Goal: Navigation & Orientation: Find specific page/section

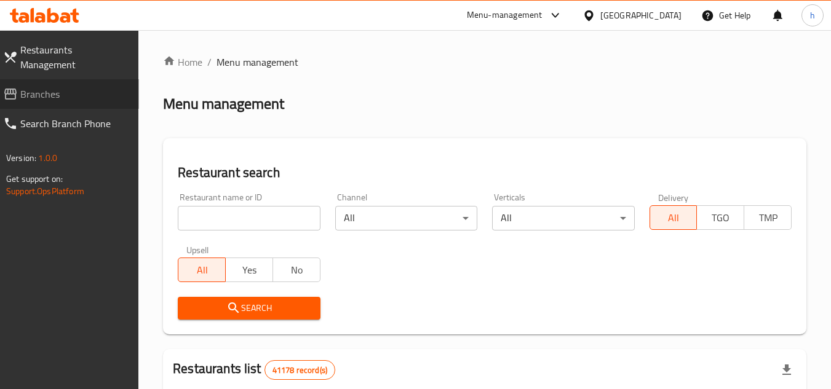
click at [65, 87] on span "Branches" at bounding box center [74, 94] width 109 height 15
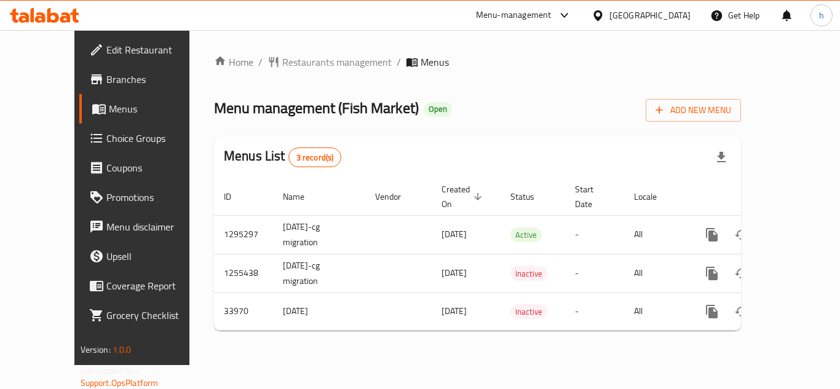
click at [536, 15] on div "Menu-management" at bounding box center [514, 15] width 76 height 15
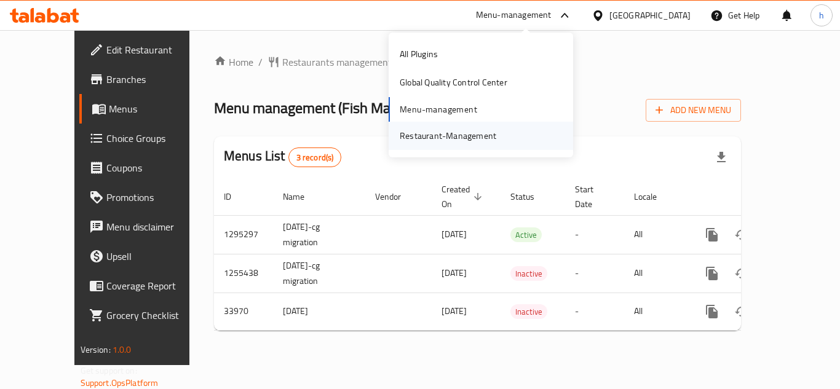
click at [464, 137] on div "Restaurant-Management" at bounding box center [448, 136] width 97 height 14
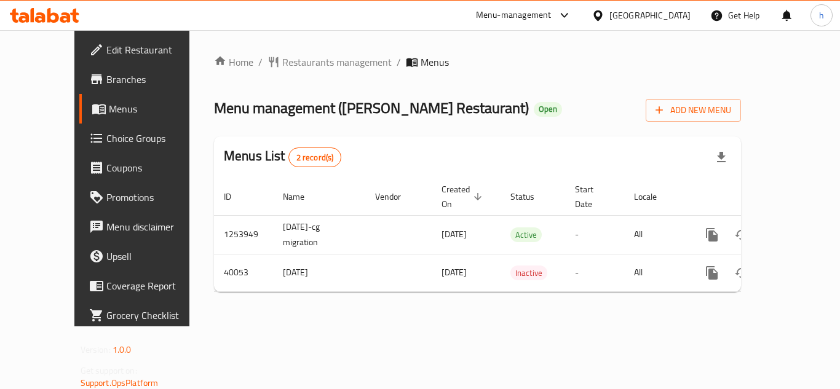
click at [635, 10] on div "[GEOGRAPHIC_DATA]" at bounding box center [650, 16] width 81 height 14
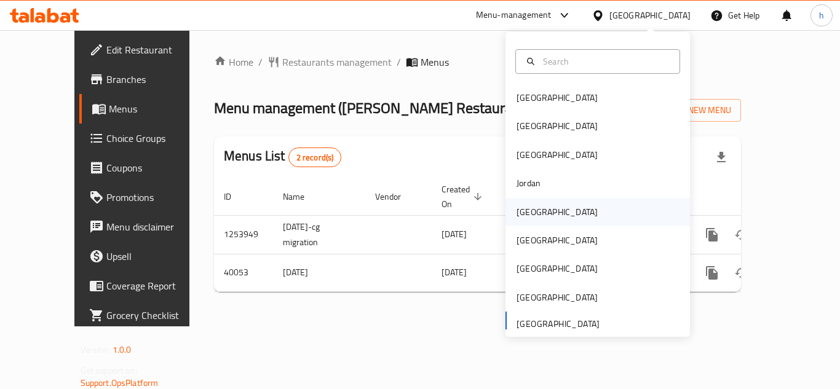
click at [542, 204] on div "[GEOGRAPHIC_DATA]" at bounding box center [557, 212] width 101 height 28
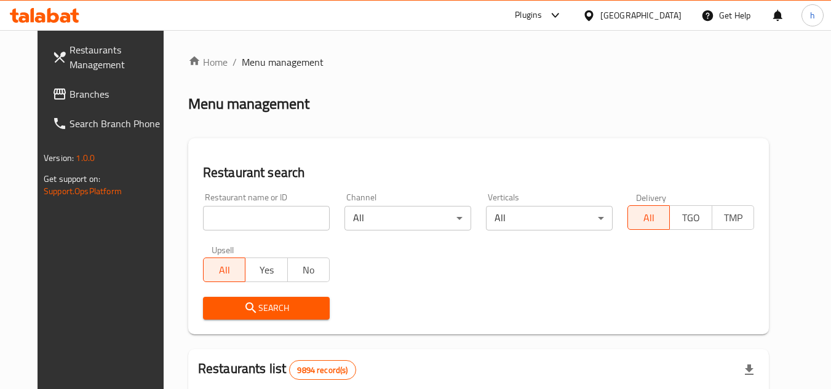
click at [70, 100] on span "Branches" at bounding box center [118, 94] width 97 height 15
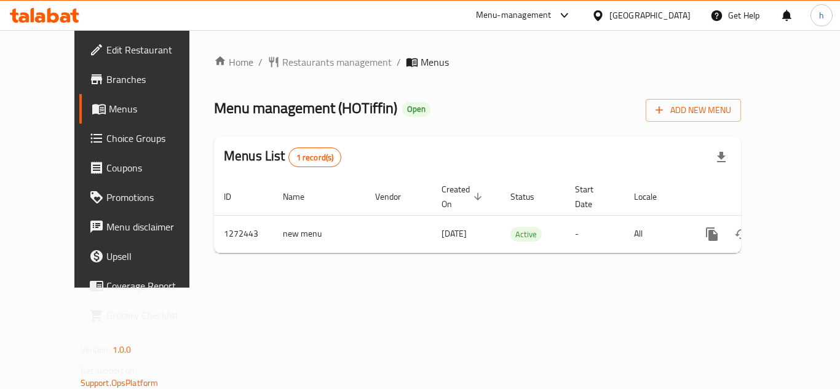
click at [554, 14] on div at bounding box center [562, 15] width 20 height 15
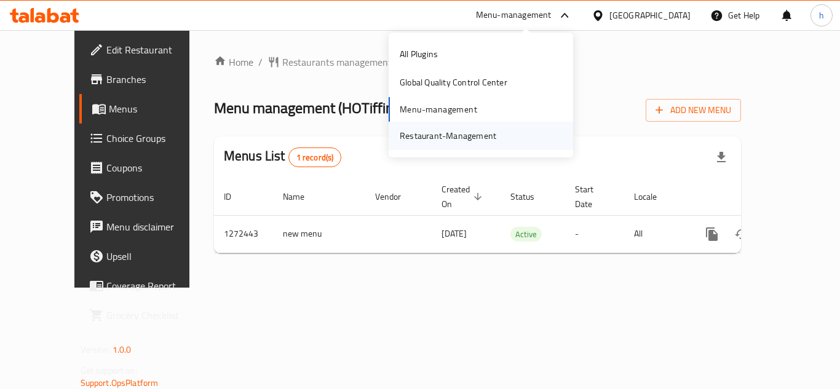
click at [485, 141] on div "Restaurant-Management" at bounding box center [448, 136] width 97 height 14
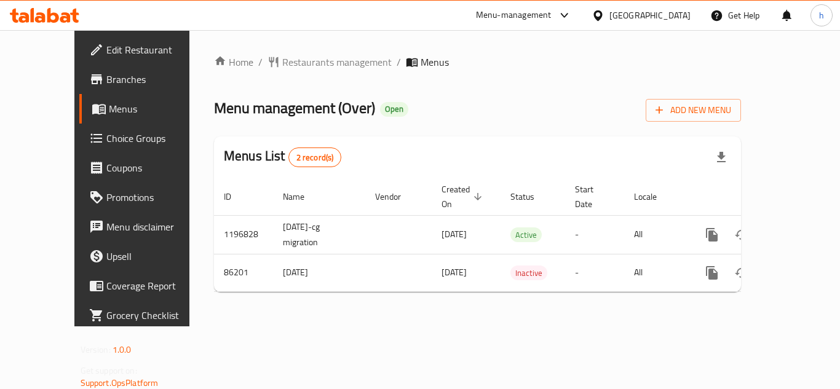
click at [600, 5] on div "[GEOGRAPHIC_DATA]" at bounding box center [641, 16] width 119 height 30
click at [669, 18] on div "[GEOGRAPHIC_DATA]" at bounding box center [650, 16] width 81 height 14
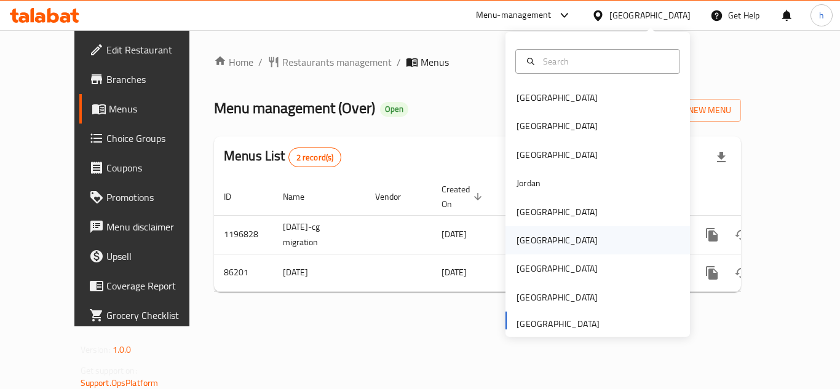
click at [525, 249] on div "[GEOGRAPHIC_DATA]" at bounding box center [557, 240] width 101 height 28
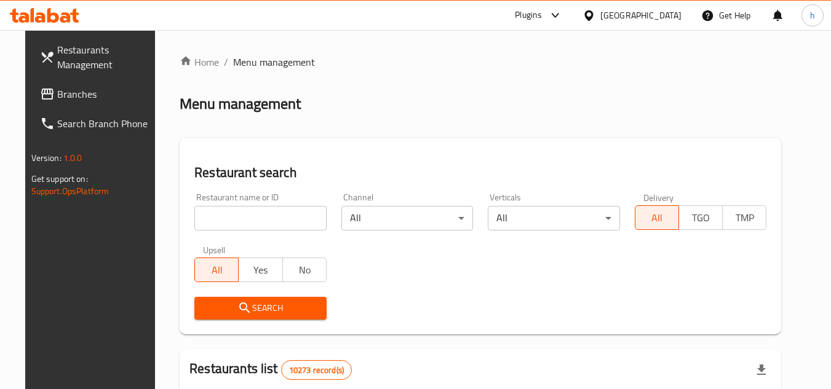
click at [82, 89] on span "Branches" at bounding box center [105, 94] width 97 height 15
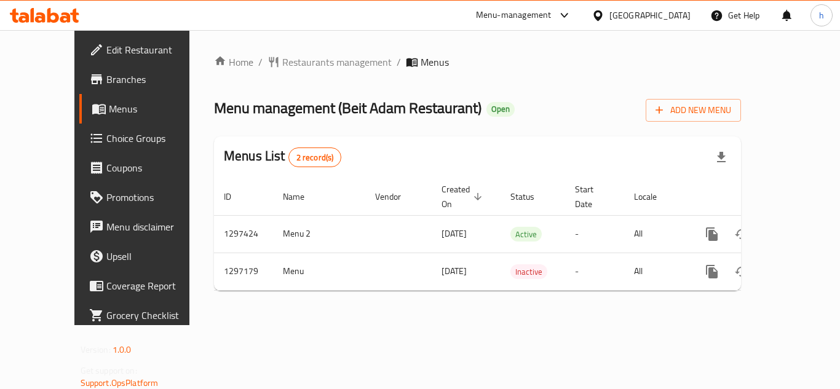
click at [678, 9] on div "[GEOGRAPHIC_DATA]" at bounding box center [650, 16] width 81 height 14
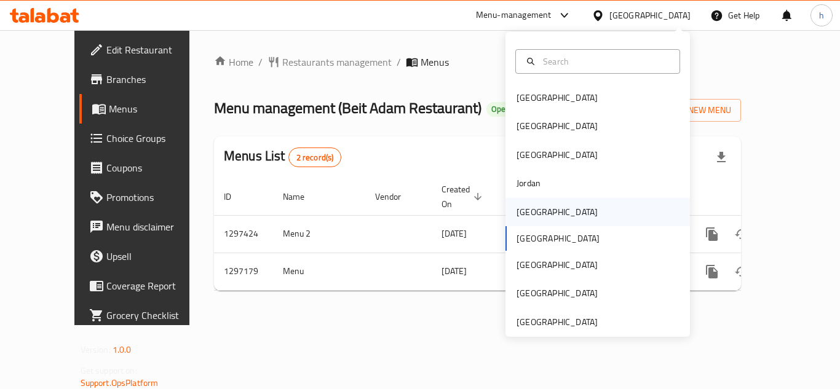
click at [525, 217] on div "[GEOGRAPHIC_DATA]" at bounding box center [557, 212] width 81 height 14
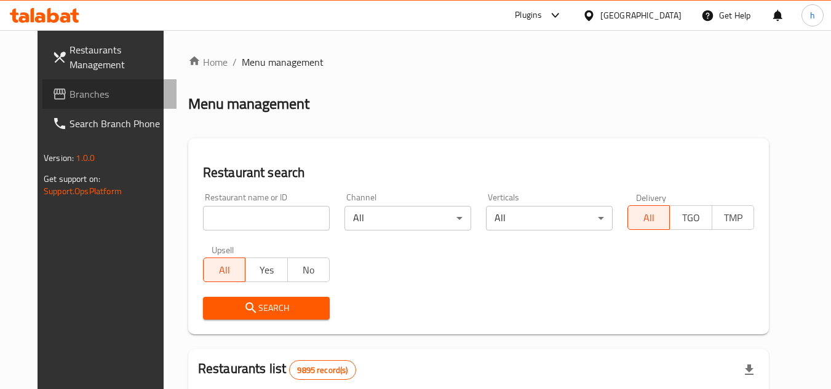
click at [71, 102] on link "Branches" at bounding box center [109, 94] width 134 height 30
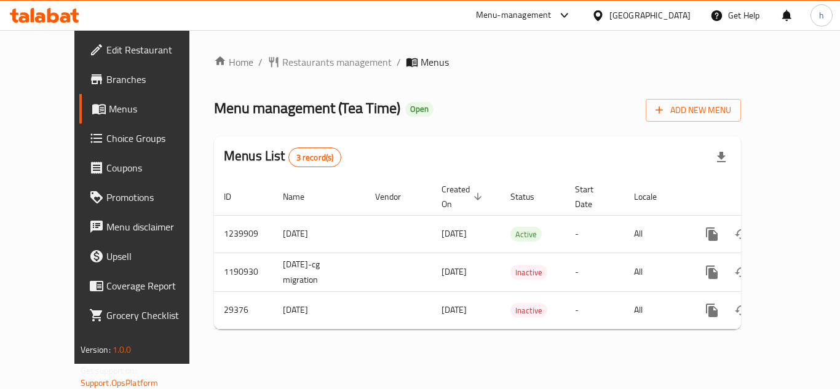
click at [666, 15] on div "[GEOGRAPHIC_DATA]" at bounding box center [650, 16] width 81 height 14
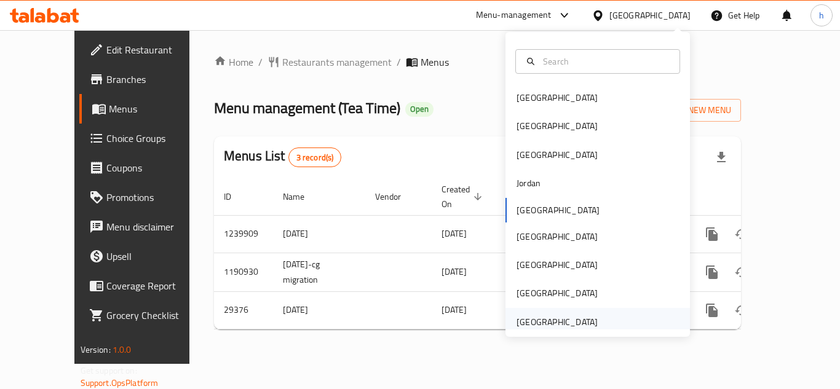
click at [536, 316] on div "[GEOGRAPHIC_DATA]" at bounding box center [557, 323] width 81 height 14
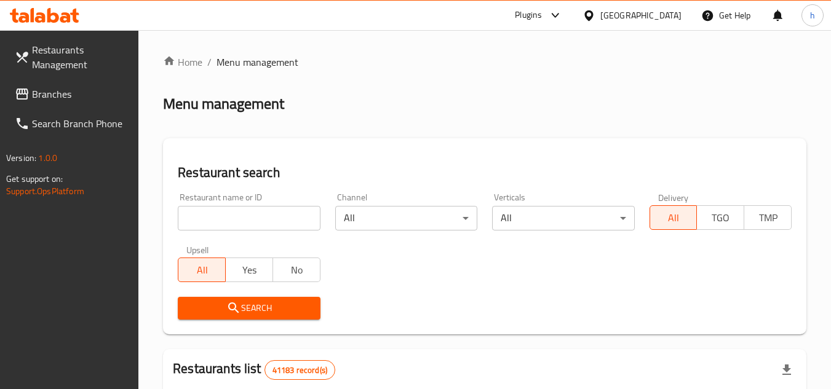
click at [97, 101] on link "Branches" at bounding box center [72, 94] width 134 height 30
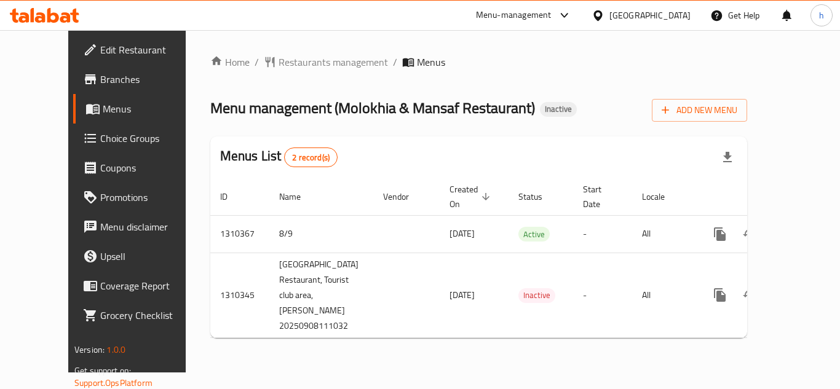
click at [536, 23] on div "Menu-management" at bounding box center [524, 16] width 116 height 30
click at [544, 18] on div "Menu-management" at bounding box center [514, 15] width 76 height 15
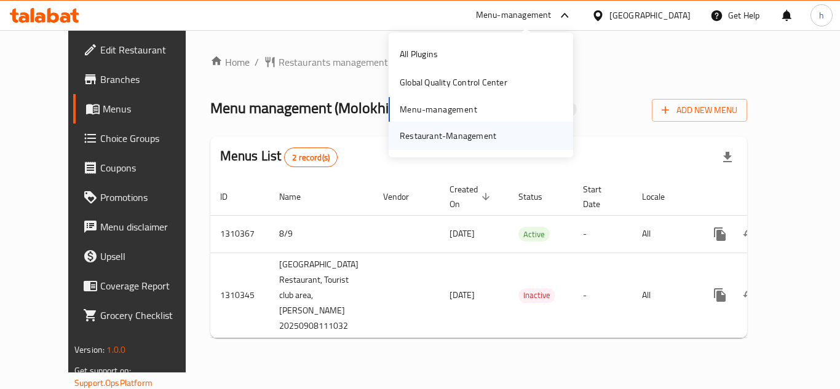
click at [487, 137] on div "Restaurant-Management" at bounding box center [448, 136] width 97 height 14
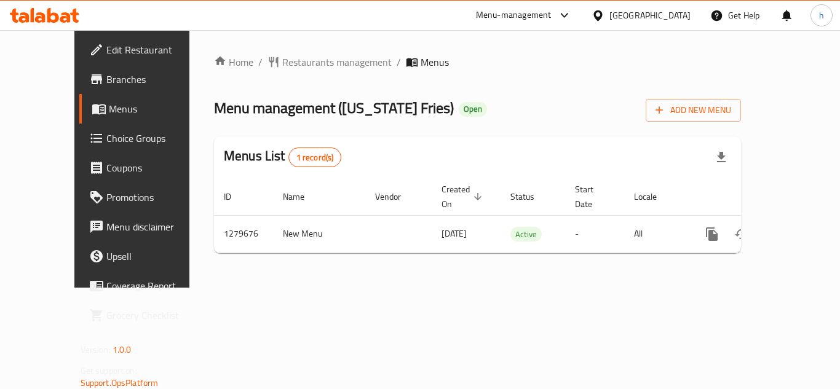
click at [528, 15] on div "Menu-management" at bounding box center [514, 15] width 76 height 15
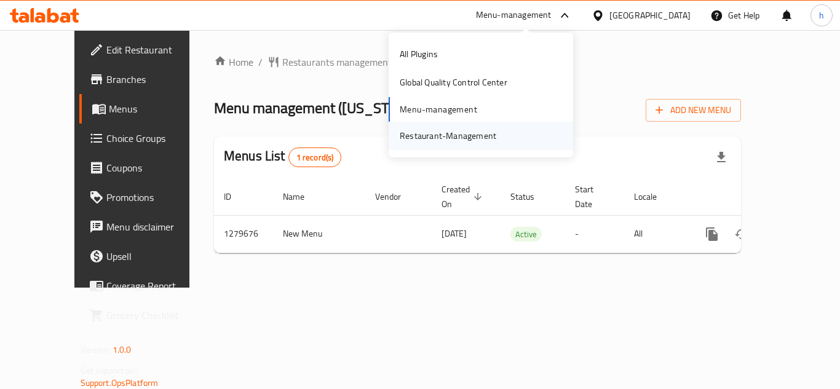
click at [477, 140] on div "Restaurant-Management" at bounding box center [448, 136] width 97 height 14
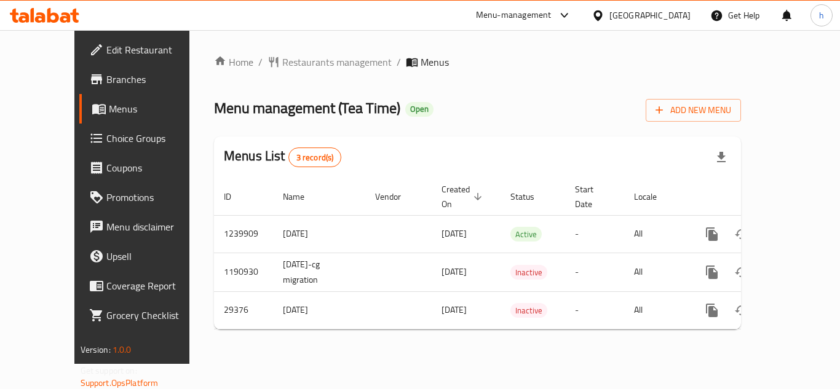
click at [648, 28] on div "[GEOGRAPHIC_DATA]" at bounding box center [641, 16] width 119 height 30
click at [681, 15] on div "[GEOGRAPHIC_DATA]" at bounding box center [650, 16] width 81 height 14
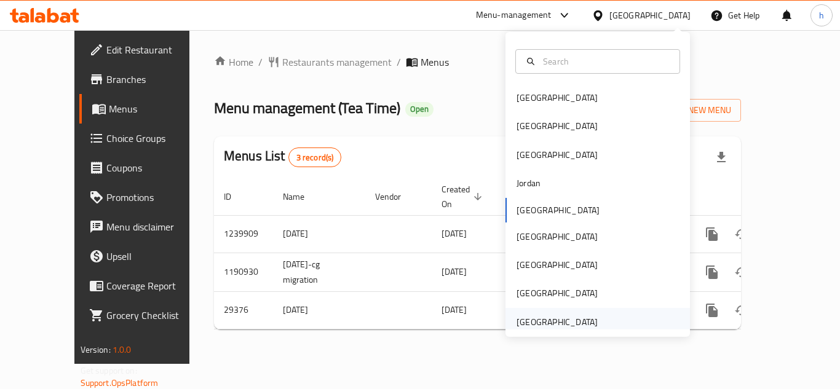
click at [550, 325] on div "[GEOGRAPHIC_DATA]" at bounding box center [557, 323] width 81 height 14
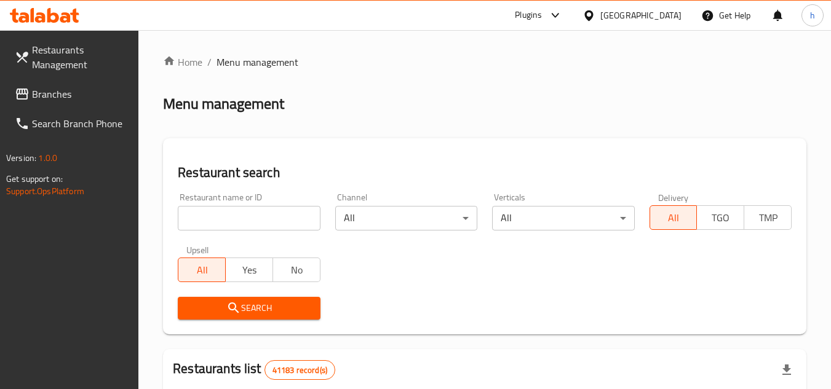
click at [68, 98] on span "Branches" at bounding box center [80, 94] width 97 height 15
click at [68, 87] on span "Branches" at bounding box center [74, 94] width 109 height 15
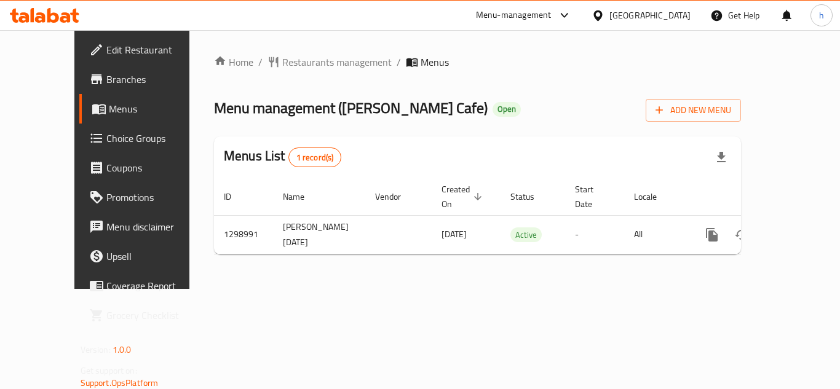
click at [643, 18] on div "[GEOGRAPHIC_DATA]" at bounding box center [650, 16] width 81 height 14
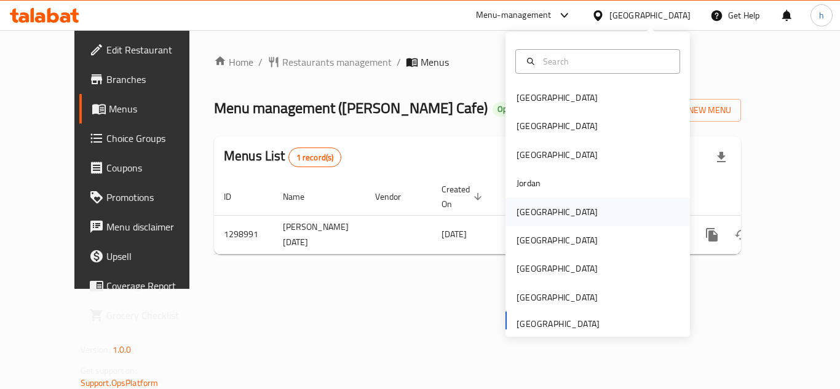
click at [536, 218] on div "[GEOGRAPHIC_DATA]" at bounding box center [557, 212] width 101 height 28
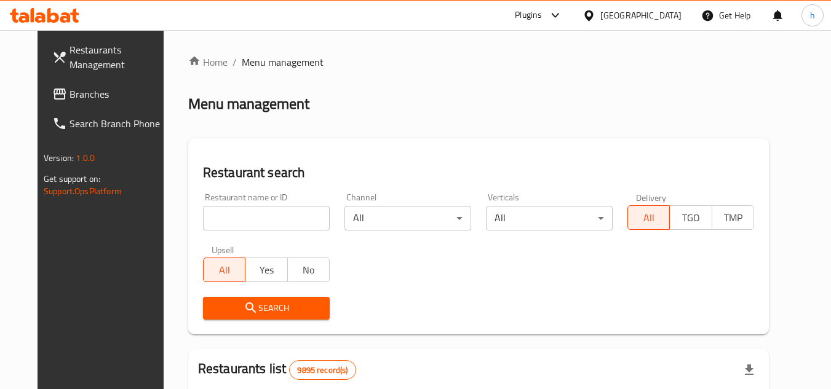
click at [70, 95] on span "Branches" at bounding box center [118, 94] width 97 height 15
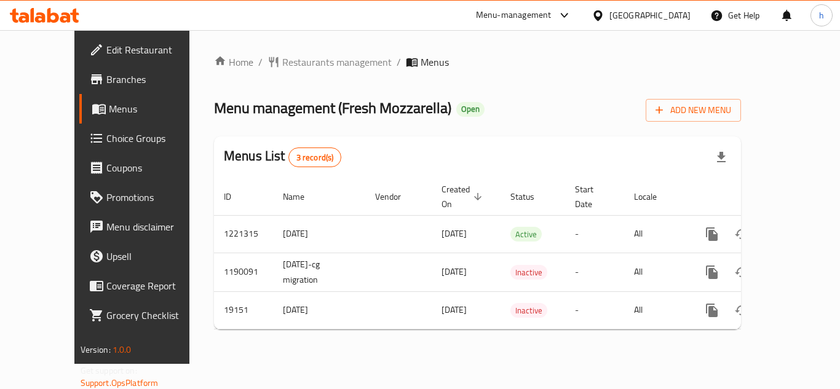
click at [664, 26] on div "[GEOGRAPHIC_DATA]" at bounding box center [641, 16] width 119 height 30
click at [667, 18] on div "[GEOGRAPHIC_DATA]" at bounding box center [650, 16] width 81 height 14
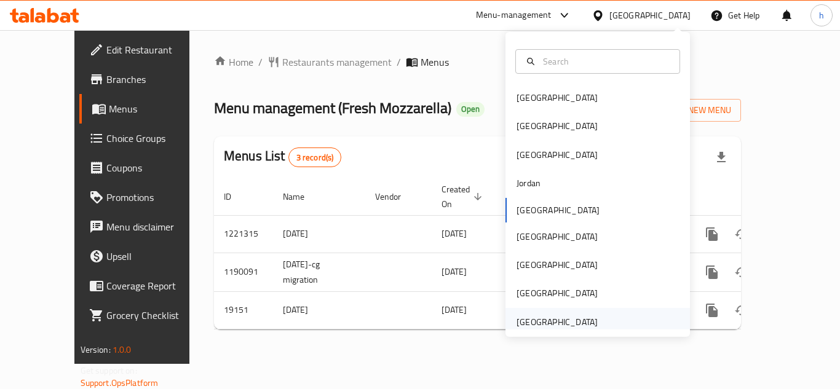
click at [552, 319] on div "[GEOGRAPHIC_DATA]" at bounding box center [557, 323] width 81 height 14
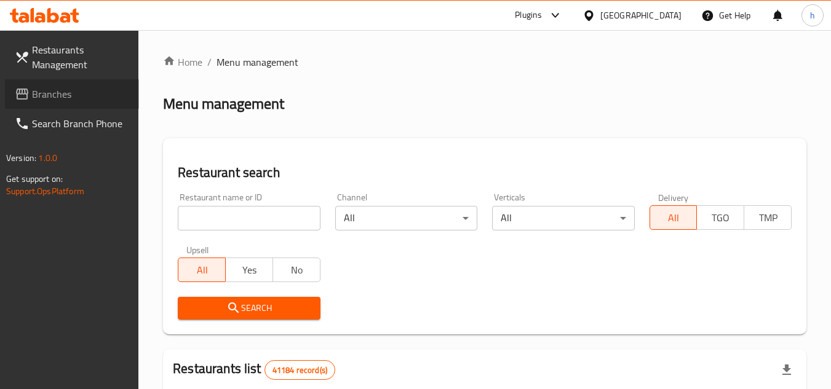
click at [92, 80] on link "Branches" at bounding box center [72, 94] width 134 height 30
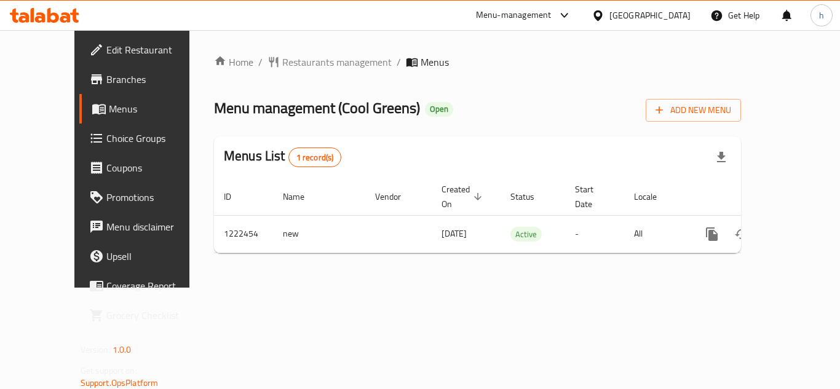
click at [631, 28] on div "[GEOGRAPHIC_DATA]" at bounding box center [641, 16] width 119 height 30
click at [632, 14] on div "[GEOGRAPHIC_DATA]" at bounding box center [650, 16] width 81 height 14
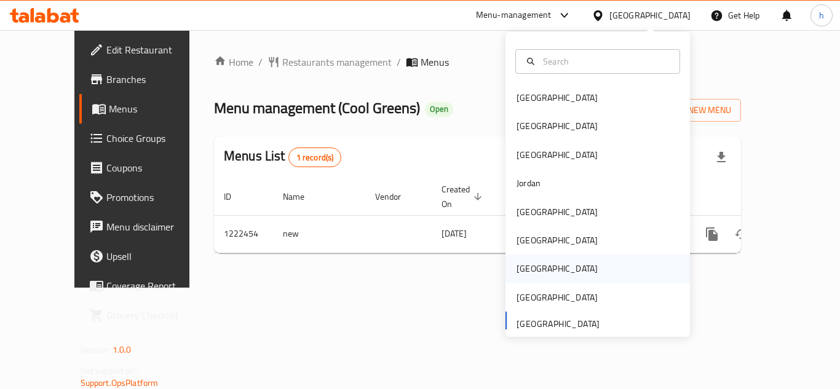
click at [517, 271] on div "Qatar" at bounding box center [557, 269] width 81 height 14
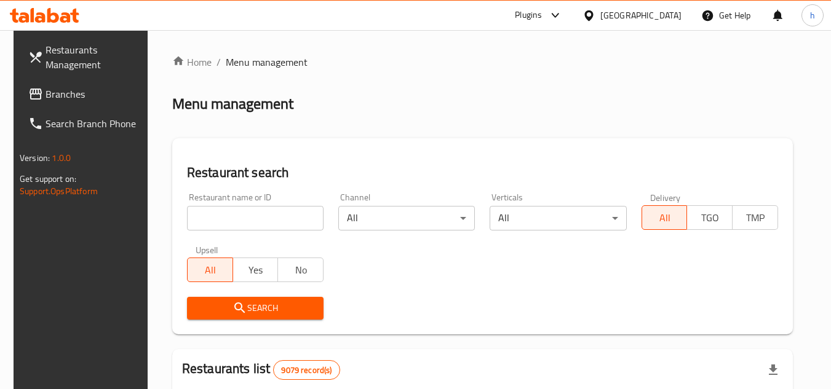
click at [105, 85] on link "Branches" at bounding box center [85, 94] width 134 height 30
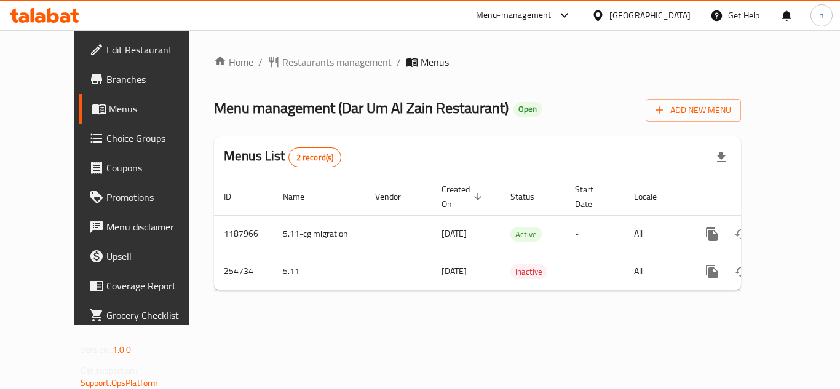
click at [605, 15] on icon at bounding box center [598, 15] width 13 height 13
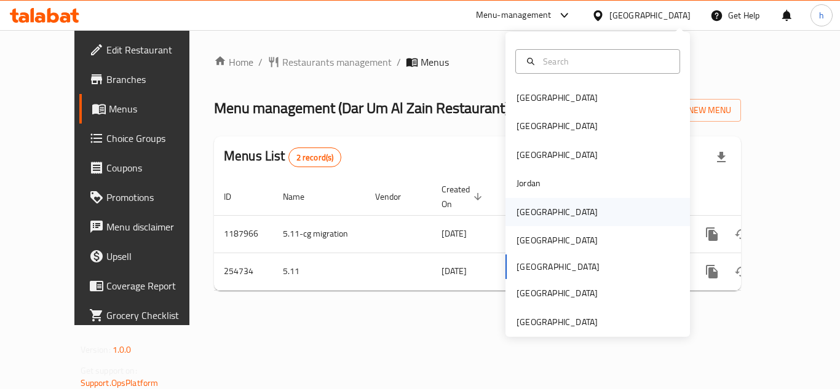
click at [526, 211] on div "Kuwait" at bounding box center [557, 212] width 81 height 14
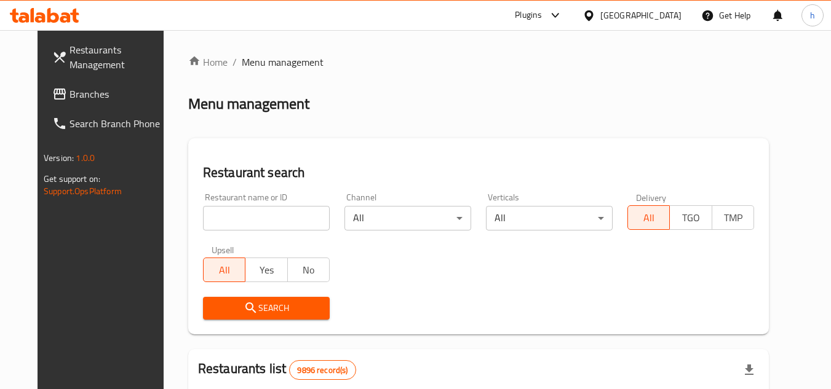
click at [70, 95] on span "Branches" at bounding box center [118, 94] width 97 height 15
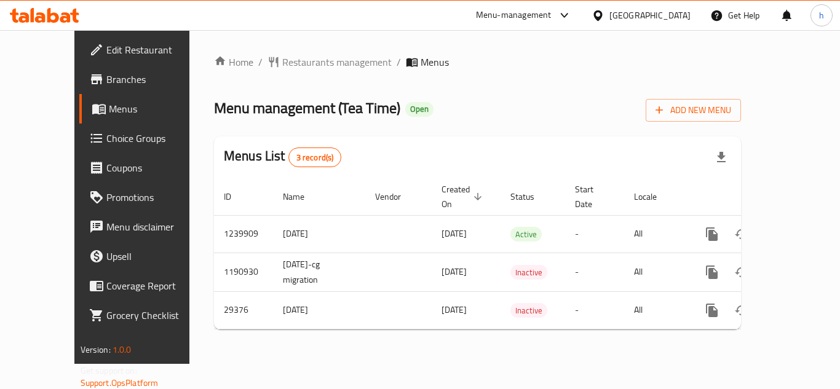
click at [582, 10] on div "Menu-management" at bounding box center [524, 16] width 116 height 30
click at [675, 19] on div "[GEOGRAPHIC_DATA]" at bounding box center [650, 16] width 81 height 14
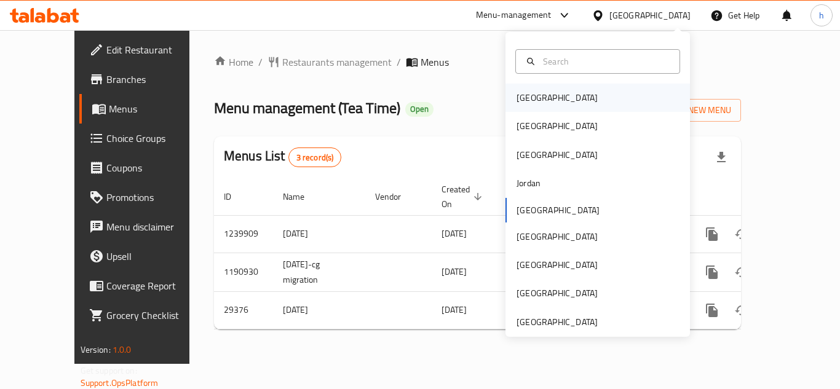
click at [573, 95] on div "[GEOGRAPHIC_DATA]" at bounding box center [598, 98] width 185 height 28
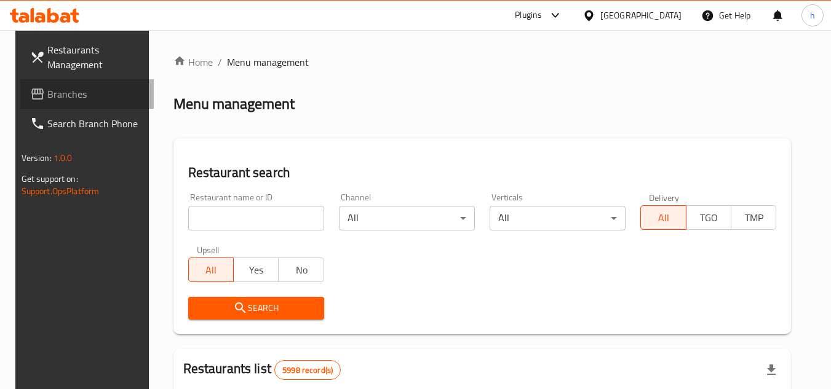
click at [95, 97] on span "Branches" at bounding box center [95, 94] width 97 height 15
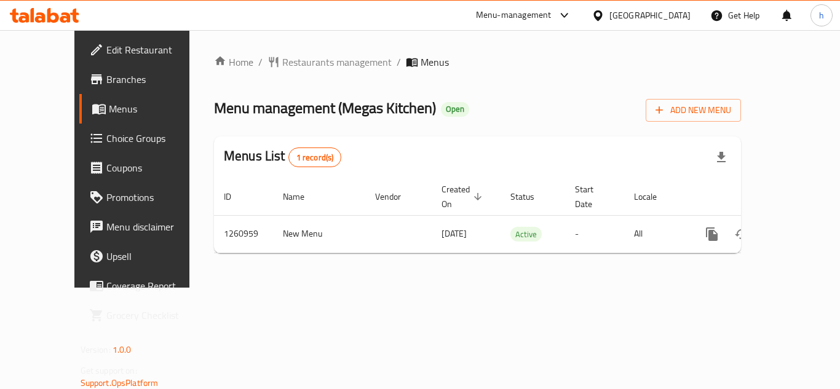
click at [605, 14] on icon at bounding box center [598, 15] width 13 height 13
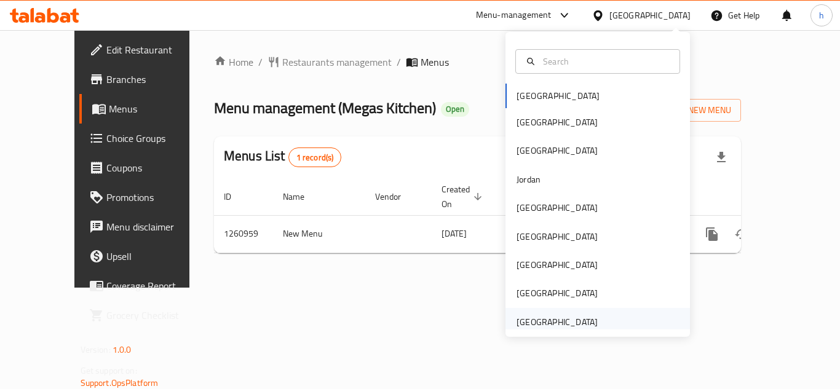
click at [536, 319] on div "[GEOGRAPHIC_DATA]" at bounding box center [557, 323] width 81 height 14
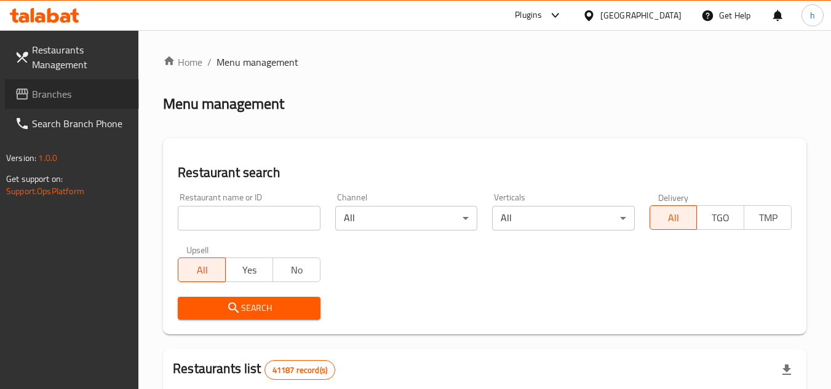
click at [99, 100] on span "Branches" at bounding box center [80, 94] width 97 height 15
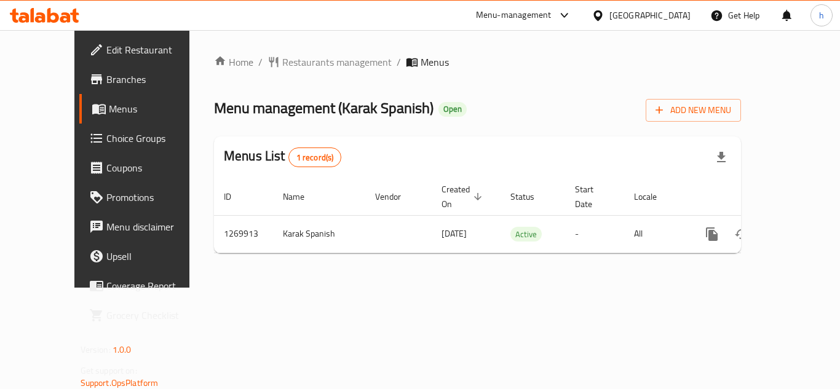
click at [602, 12] on icon at bounding box center [598, 15] width 9 height 10
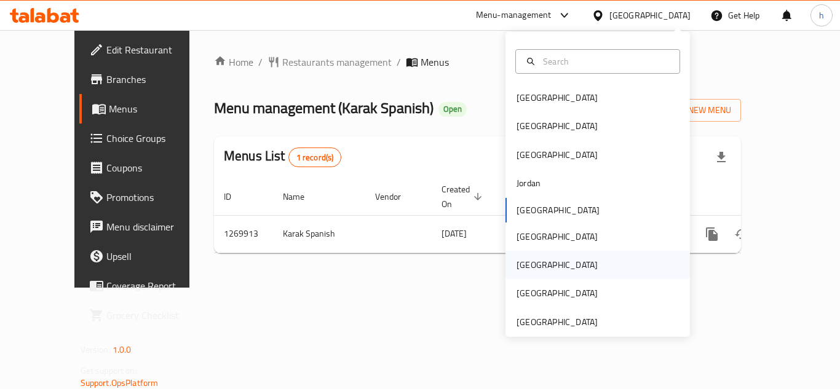
click at [525, 260] on div "[GEOGRAPHIC_DATA]" at bounding box center [557, 265] width 81 height 14
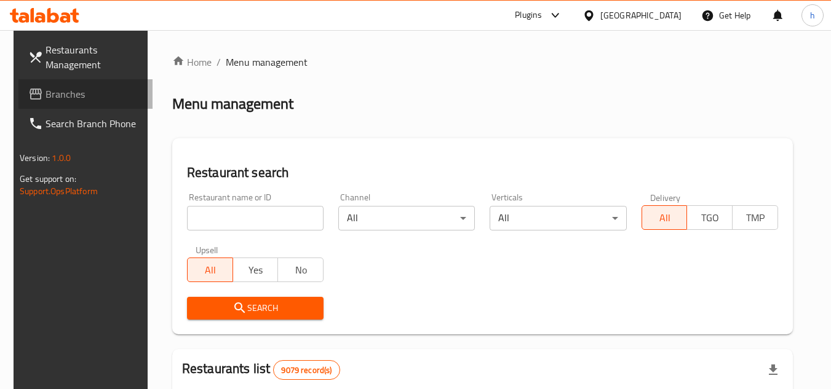
click at [54, 87] on span "Branches" at bounding box center [94, 94] width 97 height 15
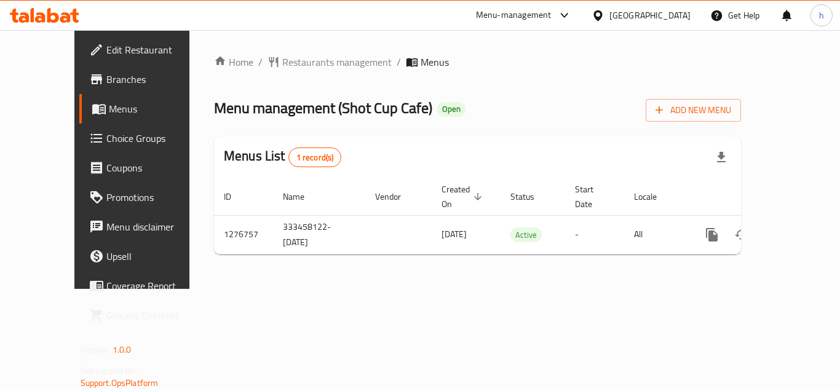
click at [687, 11] on div "[GEOGRAPHIC_DATA]" at bounding box center [650, 16] width 81 height 14
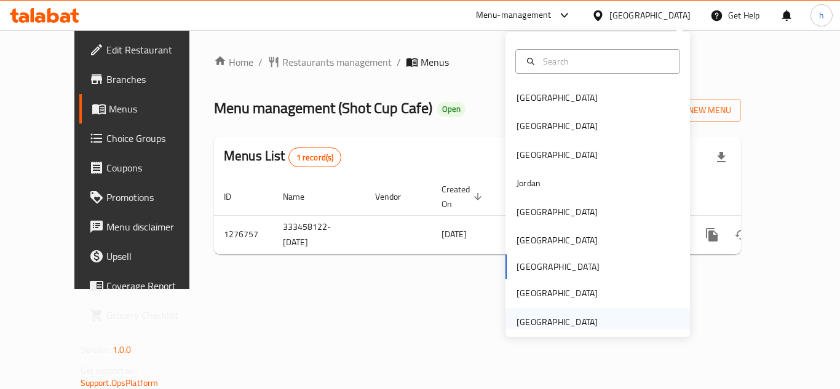
click at [523, 324] on div "[GEOGRAPHIC_DATA]" at bounding box center [557, 323] width 81 height 14
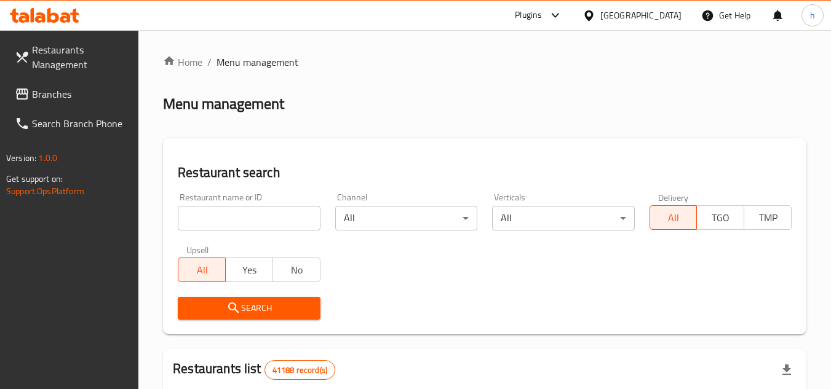
click at [105, 87] on span "Branches" at bounding box center [80, 94] width 97 height 15
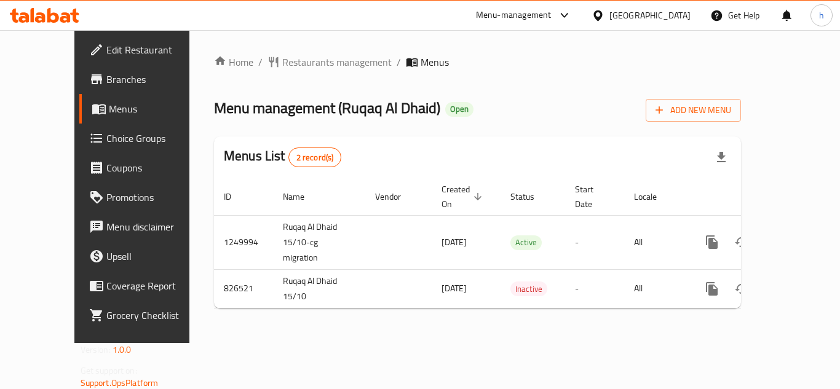
click at [643, 17] on div "[GEOGRAPHIC_DATA]" at bounding box center [650, 16] width 81 height 14
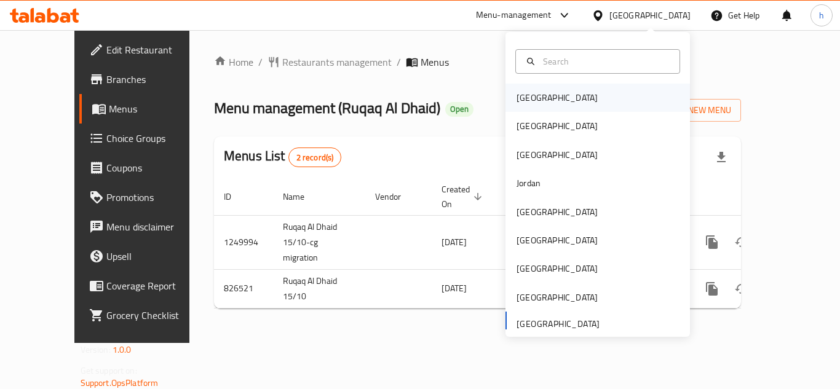
click at [566, 107] on div "[GEOGRAPHIC_DATA]" at bounding box center [598, 98] width 185 height 28
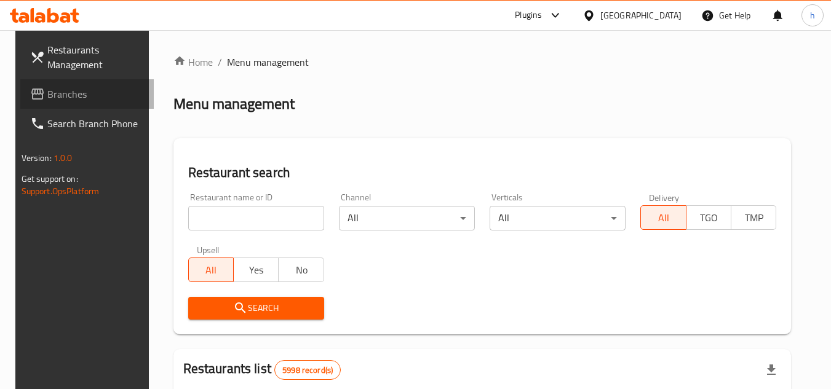
click at [99, 90] on span "Branches" at bounding box center [95, 94] width 97 height 15
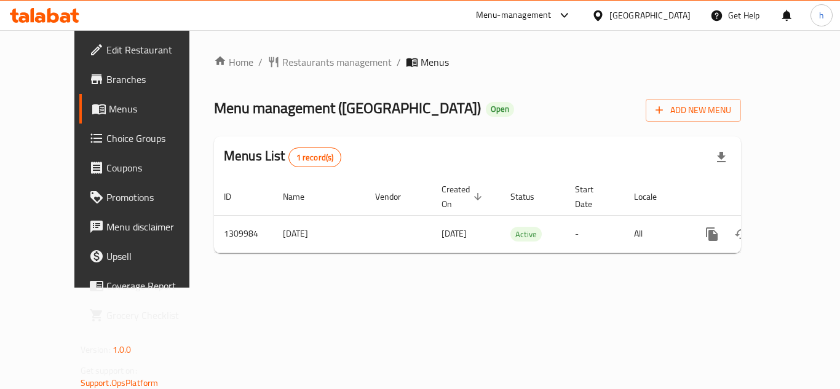
click at [659, 10] on div "[GEOGRAPHIC_DATA]" at bounding box center [650, 16] width 81 height 14
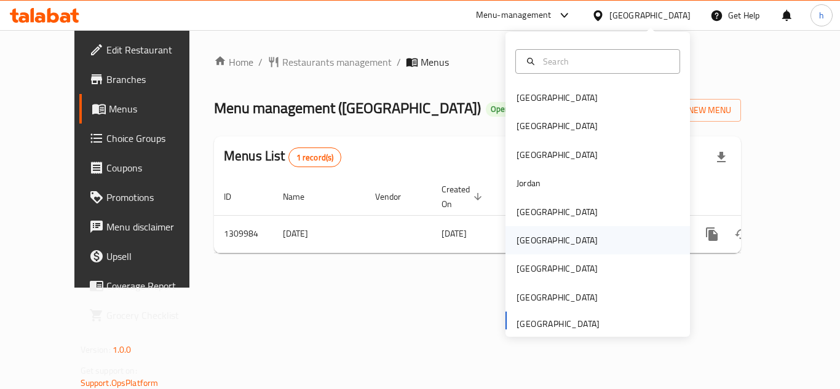
click at [518, 240] on div "[GEOGRAPHIC_DATA]" at bounding box center [557, 241] width 81 height 14
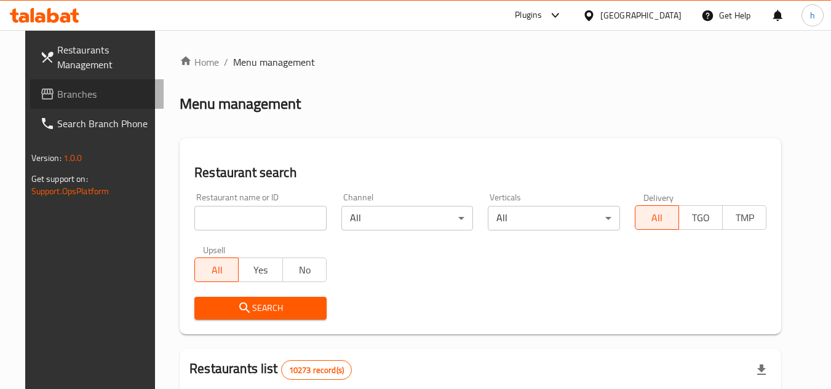
click at [97, 92] on span "Branches" at bounding box center [105, 94] width 97 height 15
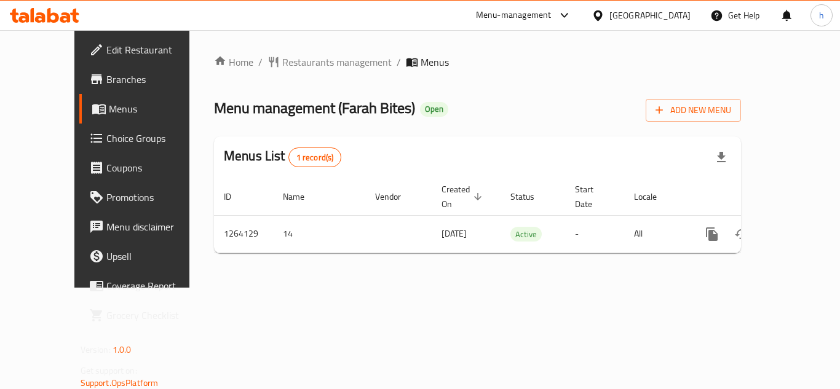
click at [106, 55] on span "Edit Restaurant" at bounding box center [155, 49] width 98 height 15
click at [548, 14] on div "Menu-management" at bounding box center [514, 15] width 76 height 15
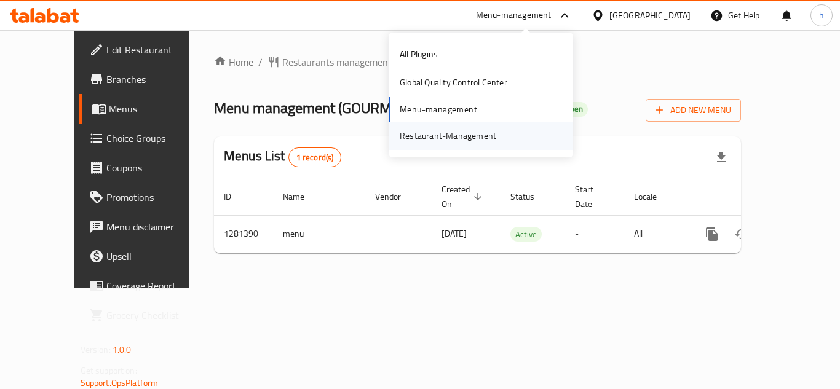
click at [494, 140] on div "Restaurant-Management" at bounding box center [448, 136] width 97 height 14
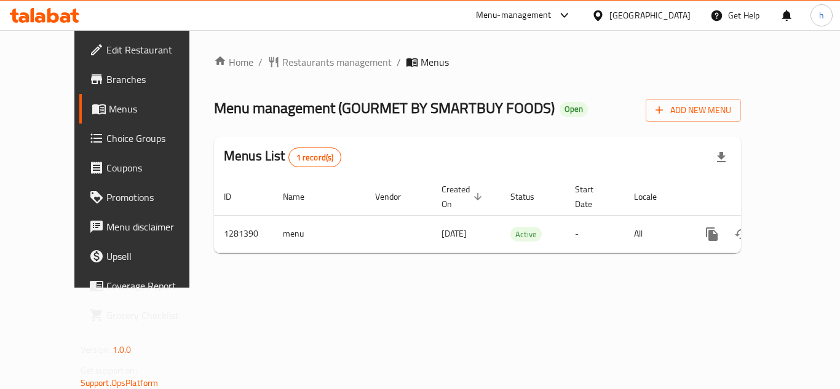
click at [639, 15] on div "[GEOGRAPHIC_DATA]" at bounding box center [650, 16] width 81 height 14
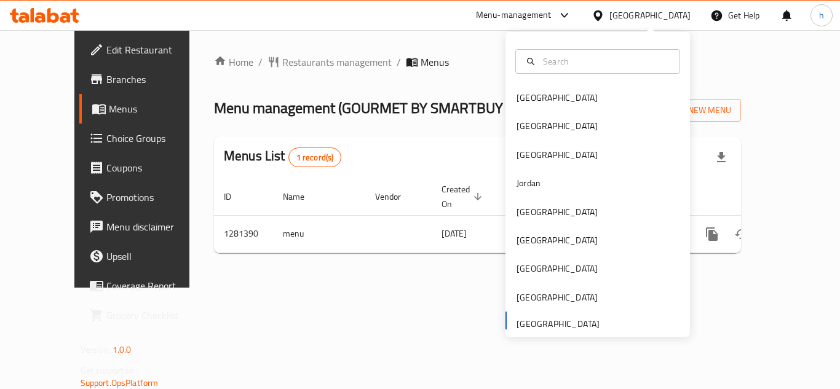
click at [552, 320] on div "[GEOGRAPHIC_DATA] [GEOGRAPHIC_DATA] [GEOGRAPHIC_DATA] [GEOGRAPHIC_DATA] [GEOGRA…" at bounding box center [598, 210] width 185 height 253
click at [510, 15] on div "Menu-management" at bounding box center [514, 15] width 76 height 15
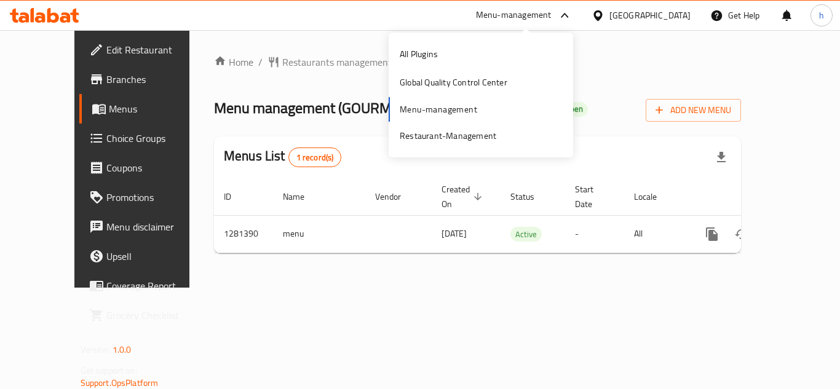
click at [480, 119] on div "All Plugins Global Quality Control Center Menu-management Restaurant-Management" at bounding box center [481, 95] width 185 height 110
click at [471, 140] on div "Restaurant-Management" at bounding box center [448, 136] width 97 height 14
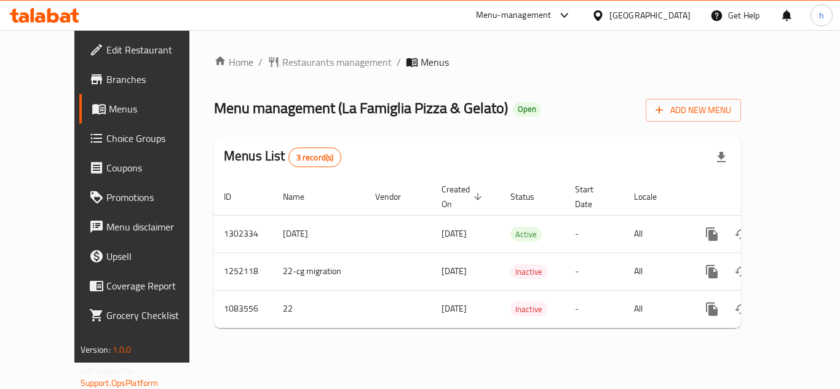
click at [556, 13] on div at bounding box center [562, 15] width 20 height 15
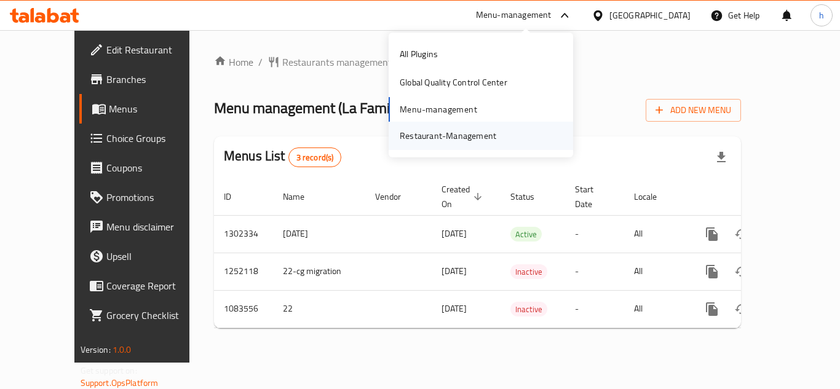
click at [505, 135] on div "Restaurant-Management" at bounding box center [481, 136] width 185 height 28
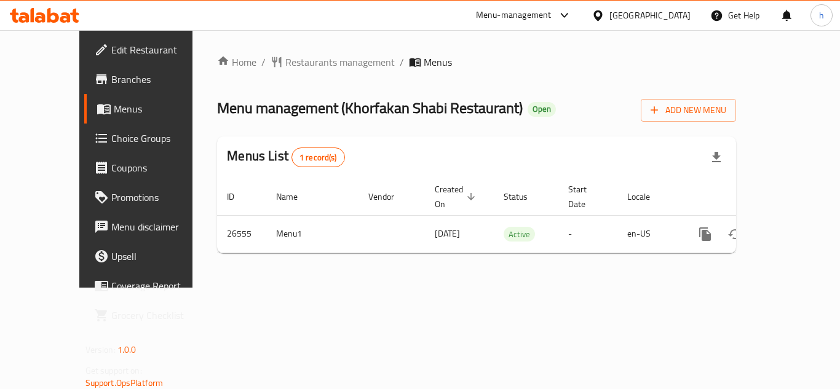
click at [625, 23] on div "[GEOGRAPHIC_DATA]" at bounding box center [641, 16] width 119 height 30
click at [630, 14] on div "[GEOGRAPHIC_DATA]" at bounding box center [650, 16] width 81 height 14
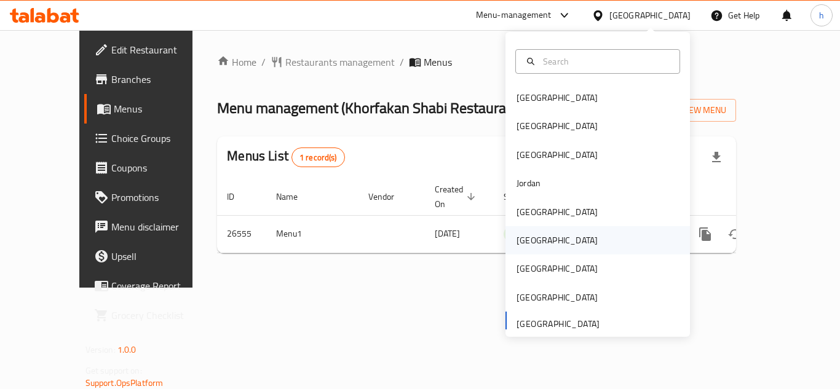
click at [539, 238] on div "Oman" at bounding box center [557, 240] width 101 height 28
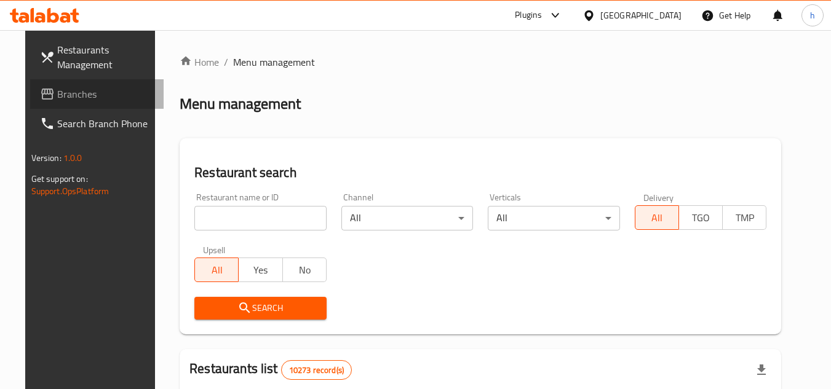
click at [49, 105] on link "Branches" at bounding box center [97, 94] width 134 height 30
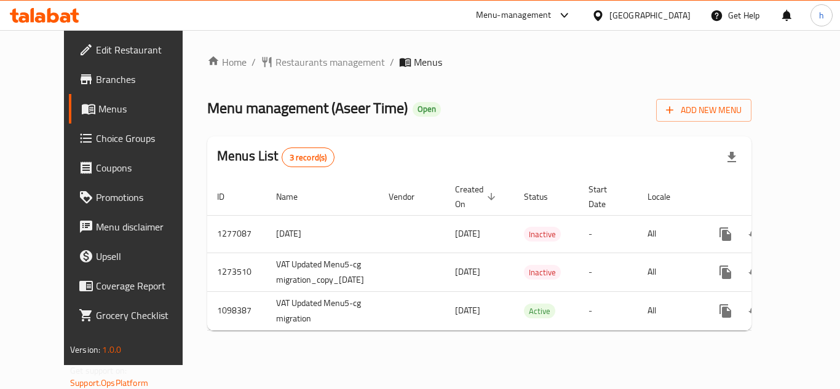
click at [605, 20] on icon at bounding box center [598, 15] width 13 height 13
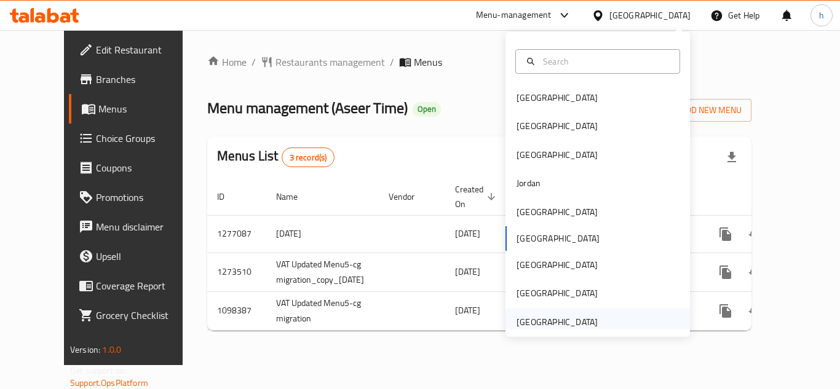
click at [534, 328] on div "[GEOGRAPHIC_DATA]" at bounding box center [557, 323] width 81 height 14
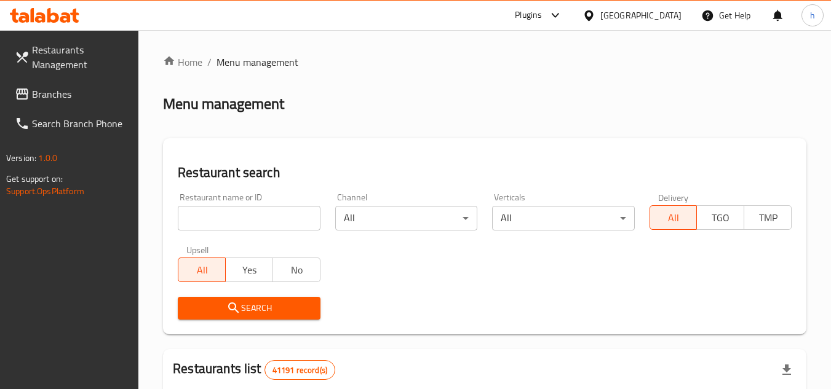
click at [70, 88] on span "Branches" at bounding box center [80, 94] width 97 height 15
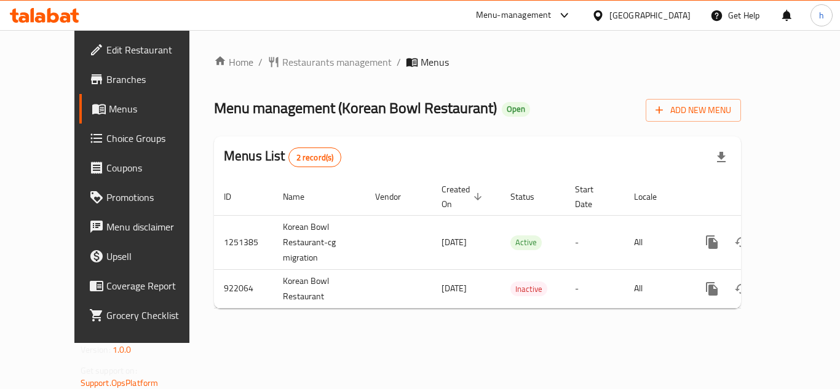
click at [516, 16] on div "Menu-management" at bounding box center [514, 15] width 76 height 15
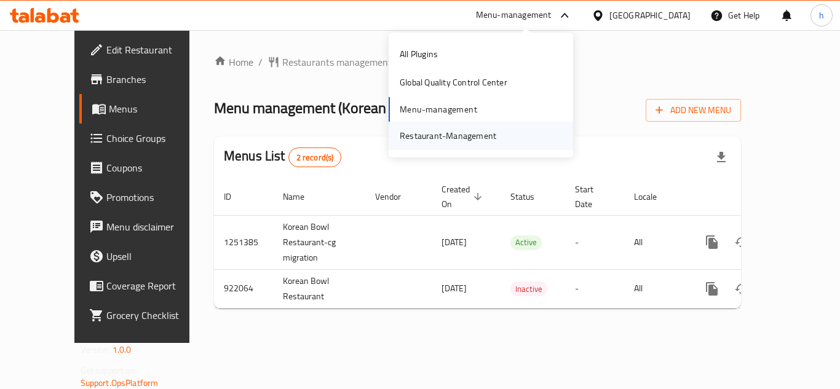
click at [474, 132] on div "Restaurant-Management" at bounding box center [448, 136] width 97 height 14
